Goal: Task Accomplishment & Management: Manage account settings

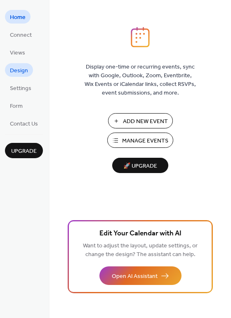
click at [28, 68] on link "Design" at bounding box center [19, 70] width 28 height 14
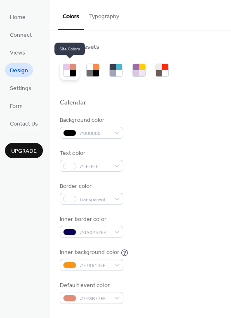
click at [72, 66] on div at bounding box center [73, 67] width 6 height 6
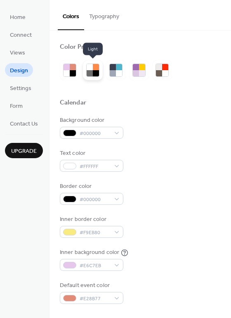
click at [95, 75] on div at bounding box center [96, 73] width 6 height 6
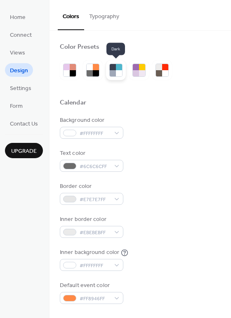
click at [111, 71] on div at bounding box center [113, 73] width 6 height 6
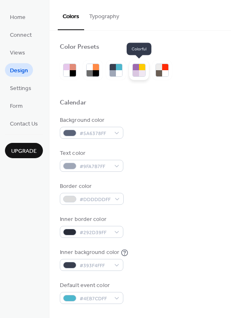
click at [137, 71] on div at bounding box center [136, 73] width 6 height 6
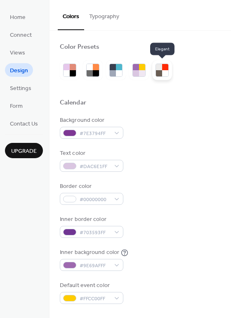
click at [164, 73] on div at bounding box center [165, 73] width 6 height 6
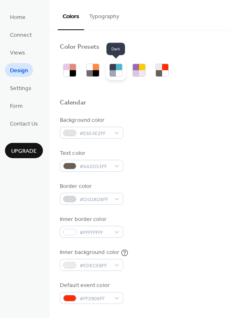
click at [114, 68] on div at bounding box center [113, 67] width 6 height 6
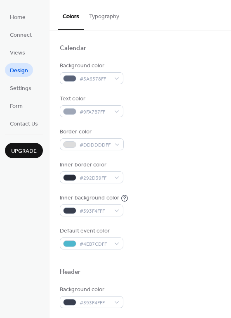
scroll to position [55, 0]
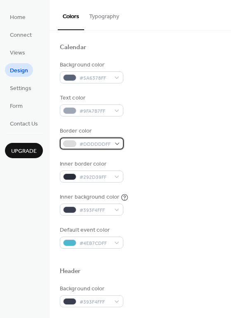
click at [116, 139] on div "#DDDDDDFF" at bounding box center [92, 143] width 64 height 12
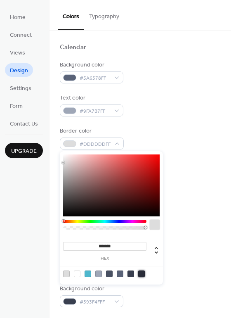
click at [143, 276] on div at bounding box center [141, 273] width 7 height 7
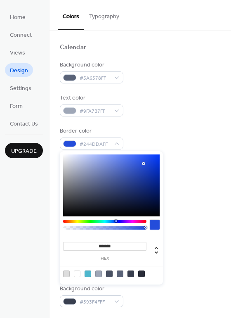
type input "*******"
drag, startPoint x: 91, startPoint y: 201, endPoint x: 147, endPoint y: 160, distance: 70.2
click at [147, 160] on div at bounding box center [111, 185] width 97 height 62
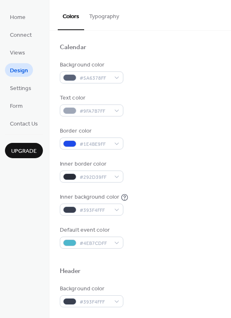
click at [192, 165] on div "Inner border color #292D39FF" at bounding box center [140, 171] width 161 height 23
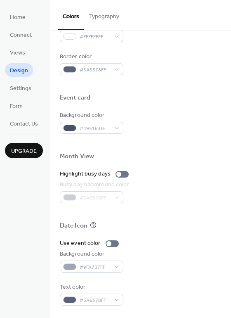
scroll to position [353, 0]
click at [118, 173] on div at bounding box center [118, 174] width 5 height 5
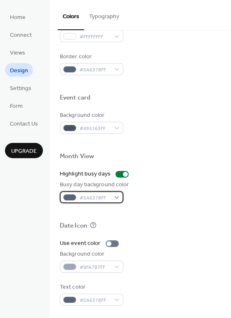
click at [106, 198] on span "#5A6378FF" at bounding box center [95, 197] width 31 height 9
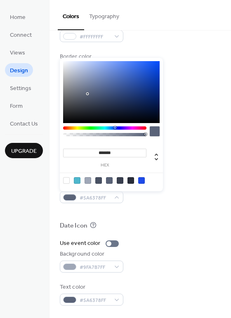
click at [74, 127] on div at bounding box center [104, 127] width 83 height 3
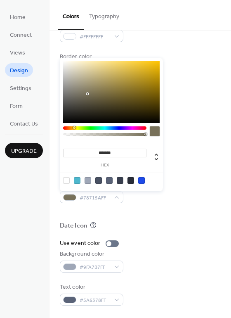
click at [68, 127] on div at bounding box center [104, 127] width 83 height 3
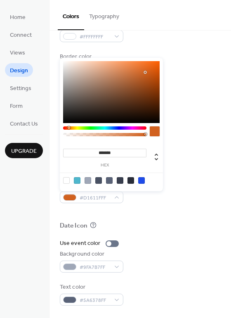
type input "*******"
drag, startPoint x: 87, startPoint y: 95, endPoint x: 145, endPoint y: 72, distance: 63.1
click at [145, 72] on div at bounding box center [111, 92] width 97 height 62
click at [180, 118] on div "Background color #495163FF" at bounding box center [140, 122] width 161 height 23
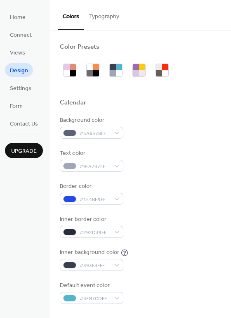
scroll to position [0, 0]
click at [27, 92] on span "Settings" at bounding box center [20, 88] width 21 height 9
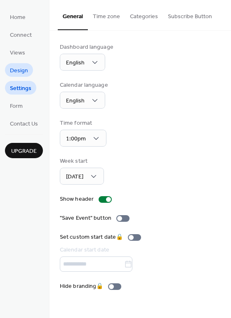
click at [29, 66] on link "Design" at bounding box center [19, 70] width 28 height 14
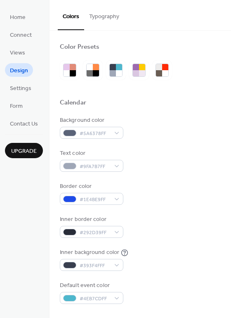
click at [32, 49] on ul "Home Connect Views Design Settings Form Contact Us" at bounding box center [24, 70] width 38 height 120
click at [24, 36] on span "Connect" at bounding box center [21, 35] width 22 height 9
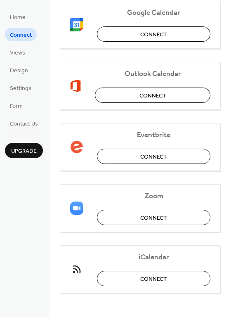
scroll to position [172, 0]
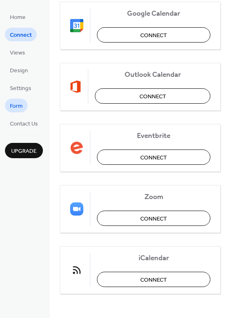
click at [24, 105] on link "Form" at bounding box center [16, 106] width 23 height 14
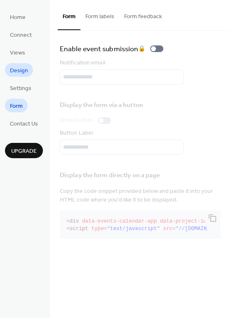
click at [22, 64] on link "Design" at bounding box center [19, 70] width 28 height 14
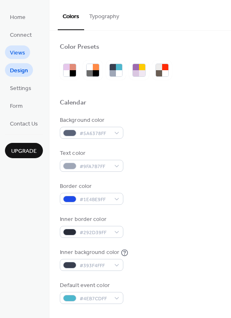
click at [20, 51] on span "Views" at bounding box center [17, 53] width 15 height 9
